Goal: Obtain resource: Obtain resource

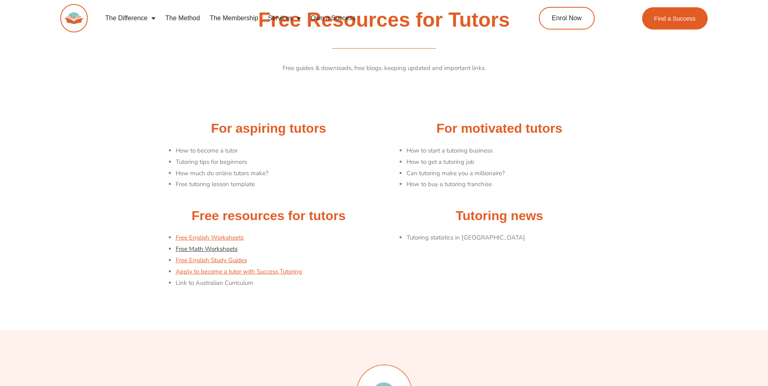
click at [215, 247] on link "Free Math Worksheets" at bounding box center [207, 249] width 62 height 8
click at [215, 235] on link "Free English Worksheets" at bounding box center [210, 238] width 68 height 8
click at [223, 252] on link "Free Math Worksheets" at bounding box center [207, 249] width 62 height 8
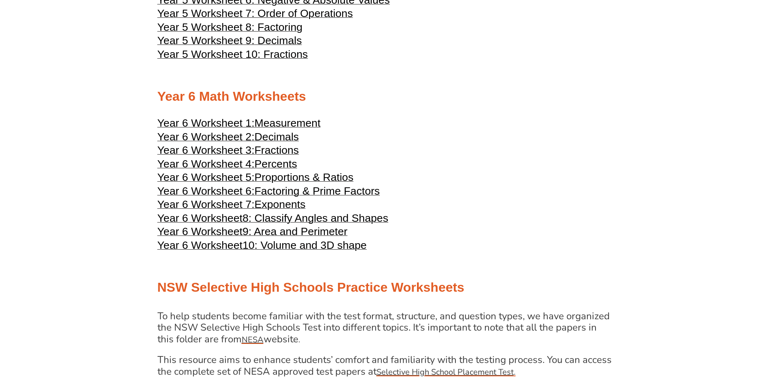
scroll to position [1458, 0]
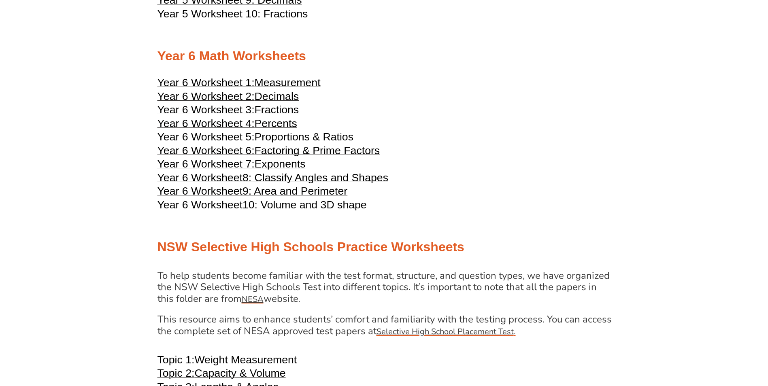
click at [233, 77] on span "Year 6 Worksheet 1:" at bounding box center [206, 83] width 97 height 12
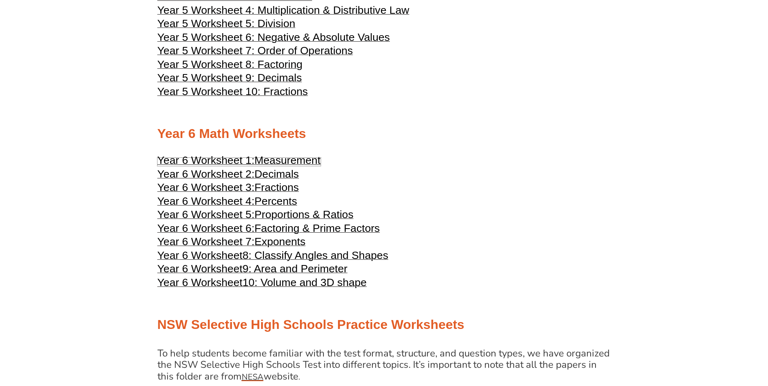
scroll to position [1215, 0]
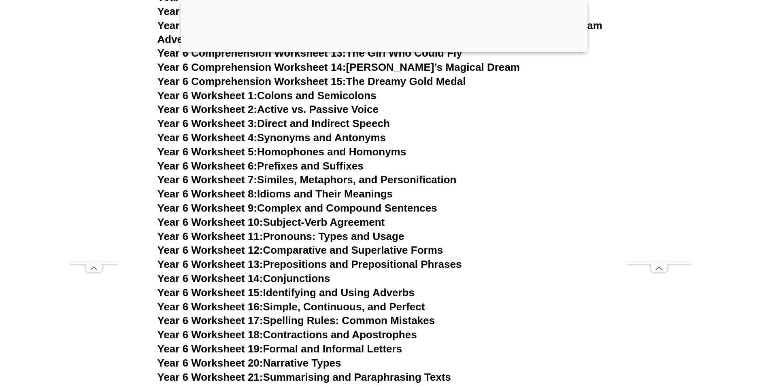
scroll to position [4802, 0]
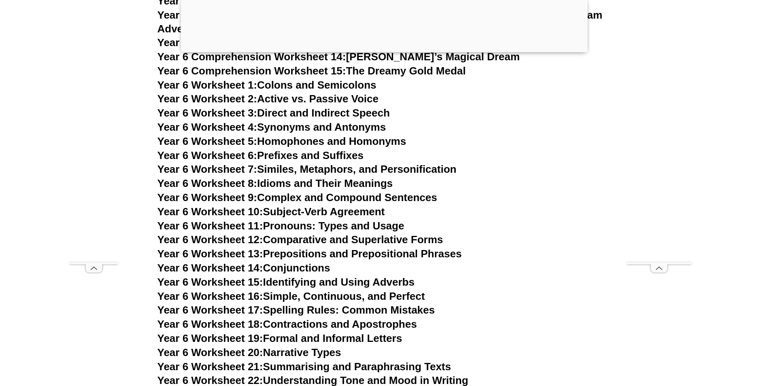
click at [338, 163] on link "Year 6 Worksheet 7: Similes, Metaphors, and Personification" at bounding box center [307, 169] width 299 height 12
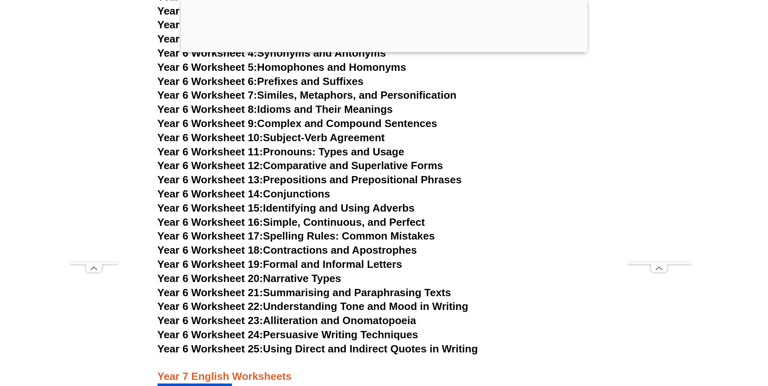
scroll to position [4883, 0]
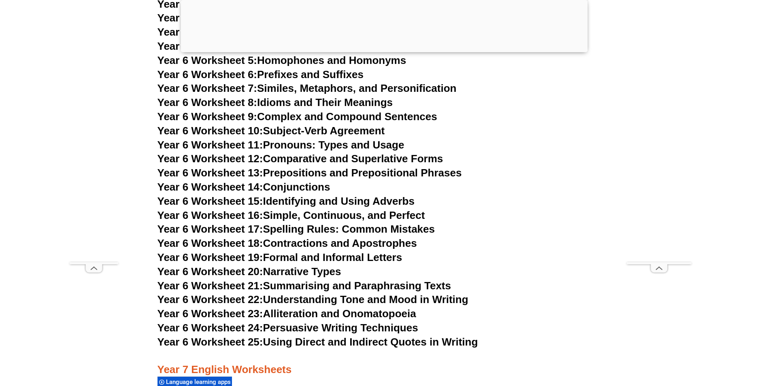
click at [395, 280] on link "Year 6 Worksheet 21: Summarising and Paraphrasing Texts" at bounding box center [305, 286] width 294 height 12
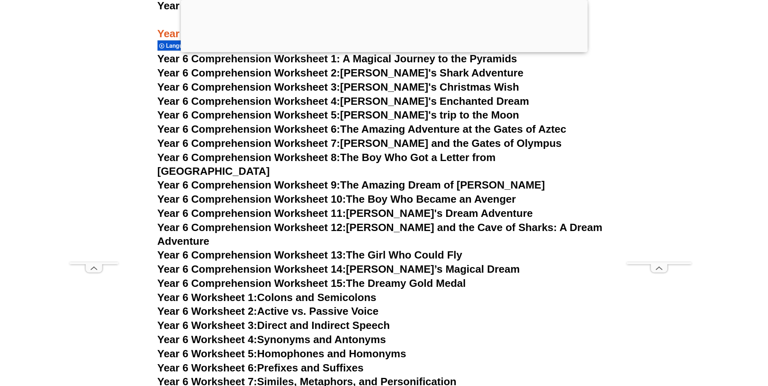
scroll to position [4559, 0]
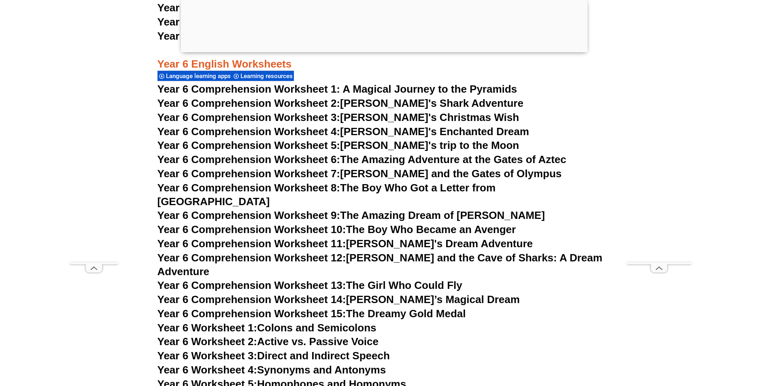
click at [495, 156] on link "Year 6 Comprehension Worksheet 6: The Amazing Adventure at the Gates of Aztec" at bounding box center [362, 160] width 409 height 12
click at [425, 145] on link "Year 6 Comprehension Worksheet 5: [PERSON_NAME]'s trip to the Moon" at bounding box center [339, 145] width 362 height 12
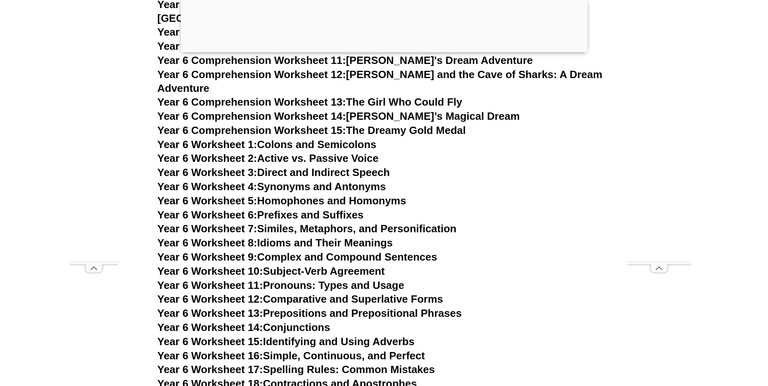
scroll to position [4762, 0]
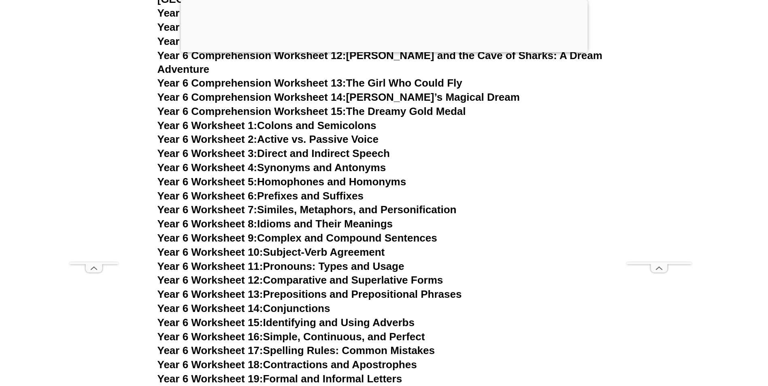
click at [377, 232] on link "Year 6 Worksheet 9: Complex and Compound Sentences" at bounding box center [298, 238] width 280 height 12
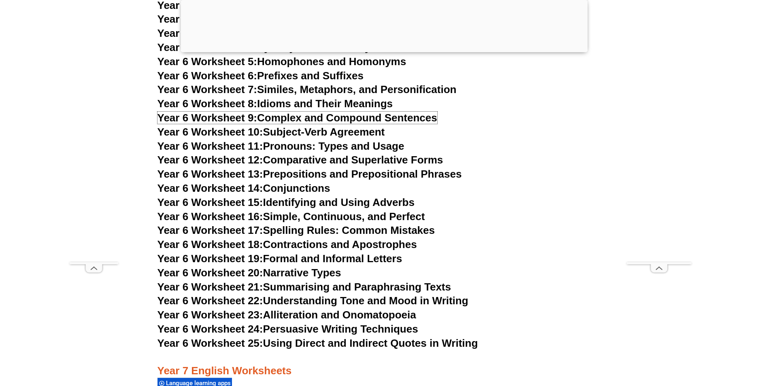
scroll to position [4883, 0]
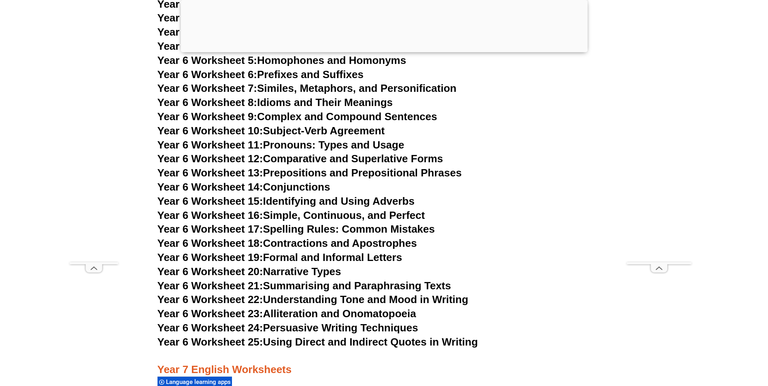
click at [340, 294] on link "Year 6 Worksheet 22: Understanding Tone and Mood in Writing" at bounding box center [313, 300] width 311 height 12
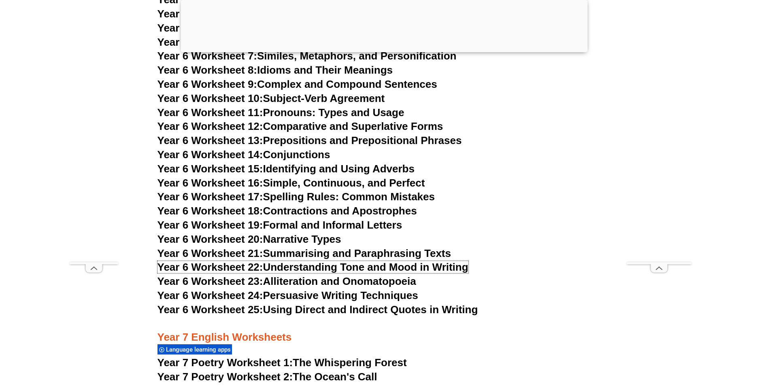
scroll to position [4924, 0]
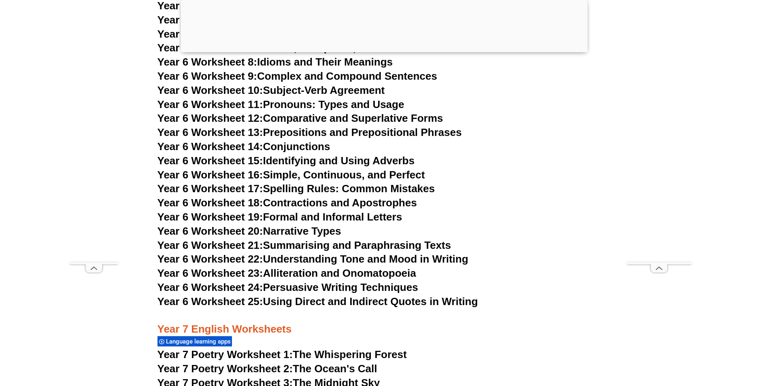
click at [368, 296] on link "Year 6 Worksheet 25: Using Direct and Indirect Quotes in Writing" at bounding box center [318, 302] width 321 height 12
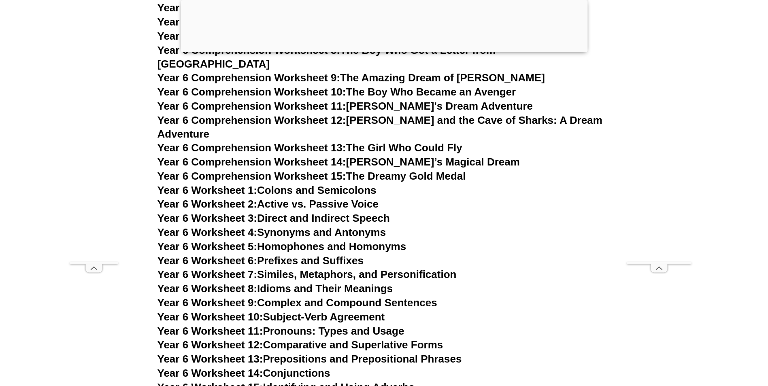
scroll to position [4721, 0]
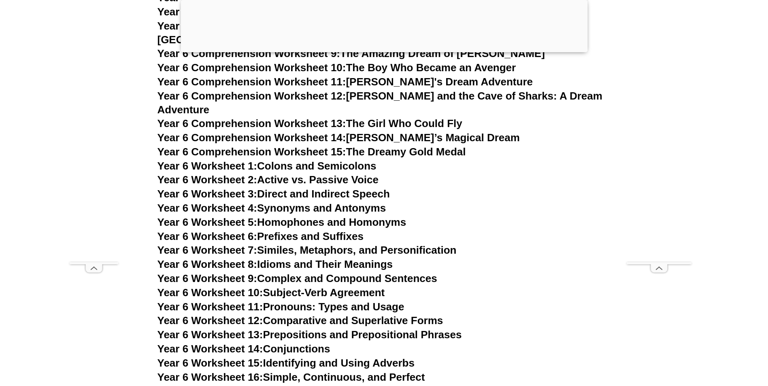
click at [356, 244] on link "Year 6 Worksheet 7: Similes, Metaphors, and Personification" at bounding box center [307, 250] width 299 height 12
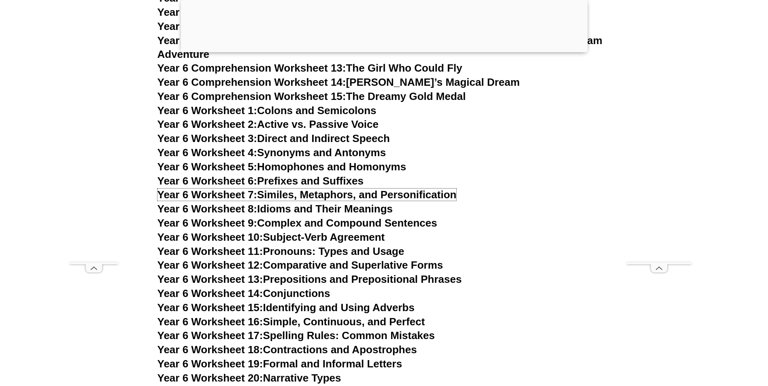
scroll to position [4802, 0]
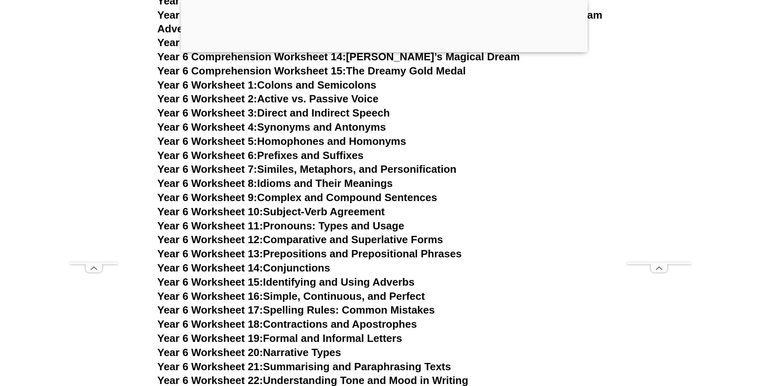
click at [357, 220] on link "Year 6 Worksheet 11: Pronouns: Types and Usage" at bounding box center [281, 226] width 247 height 12
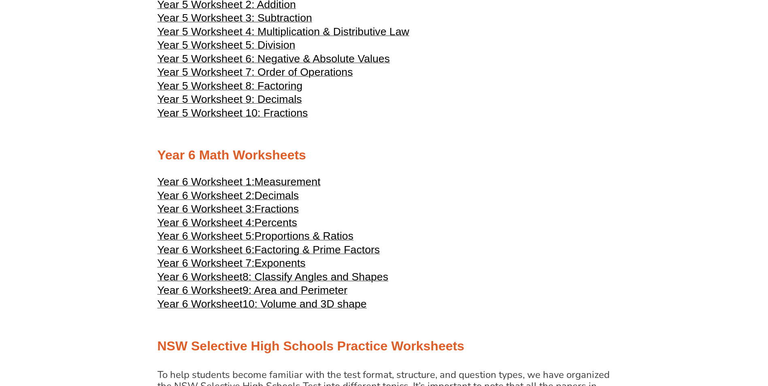
scroll to position [1377, 0]
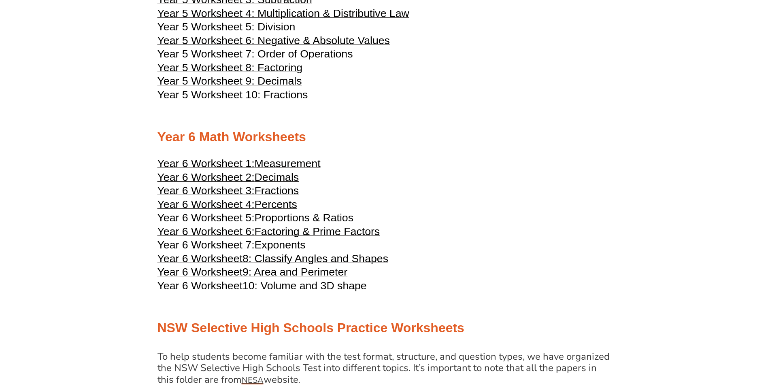
click at [275, 192] on span "Fractions" at bounding box center [277, 191] width 45 height 12
click at [279, 162] on span "Measurement" at bounding box center [288, 164] width 66 height 12
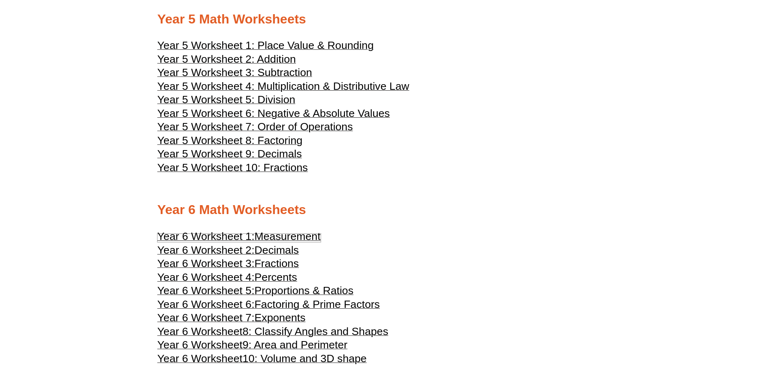
scroll to position [1296, 0]
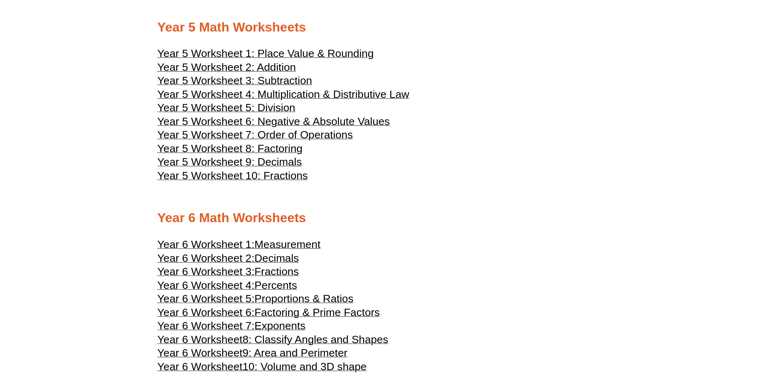
click at [294, 131] on span "Year 5 Worksheet 7: Order of Operations" at bounding box center [256, 135] width 196 height 12
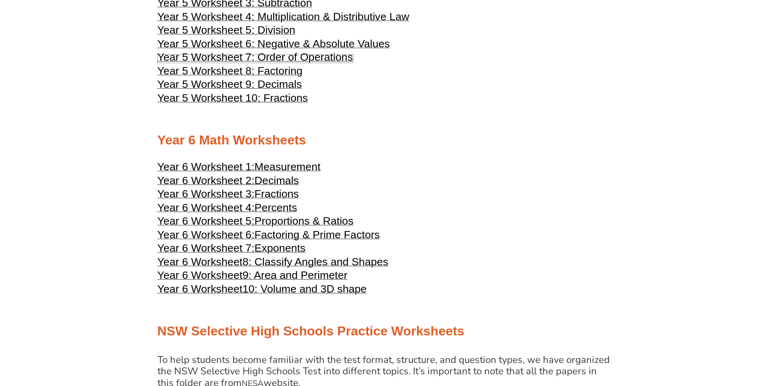
scroll to position [1377, 0]
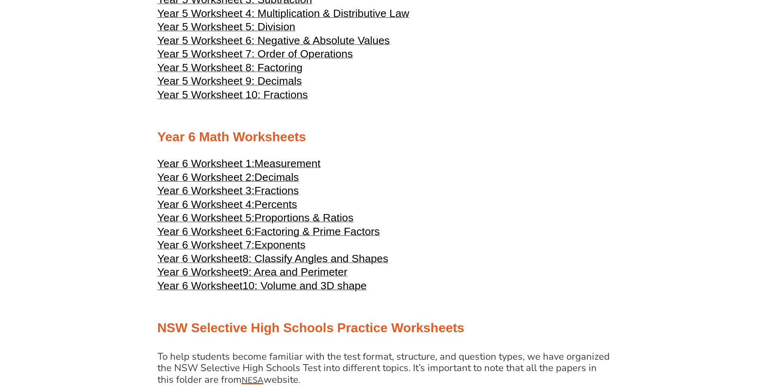
click at [286, 162] on span "Measurement" at bounding box center [288, 164] width 66 height 12
